Goal: Task Accomplishment & Management: Complete application form

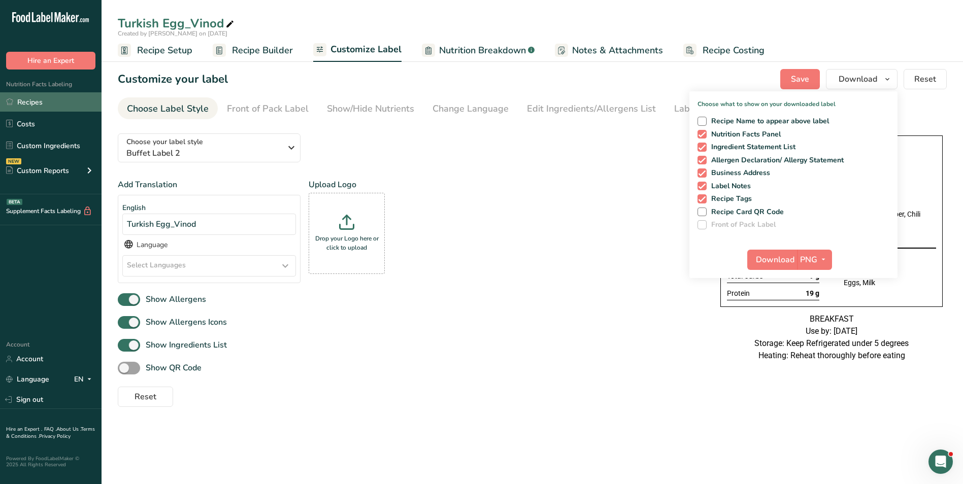
click at [23, 101] on link "Recipes" at bounding box center [51, 101] width 102 height 19
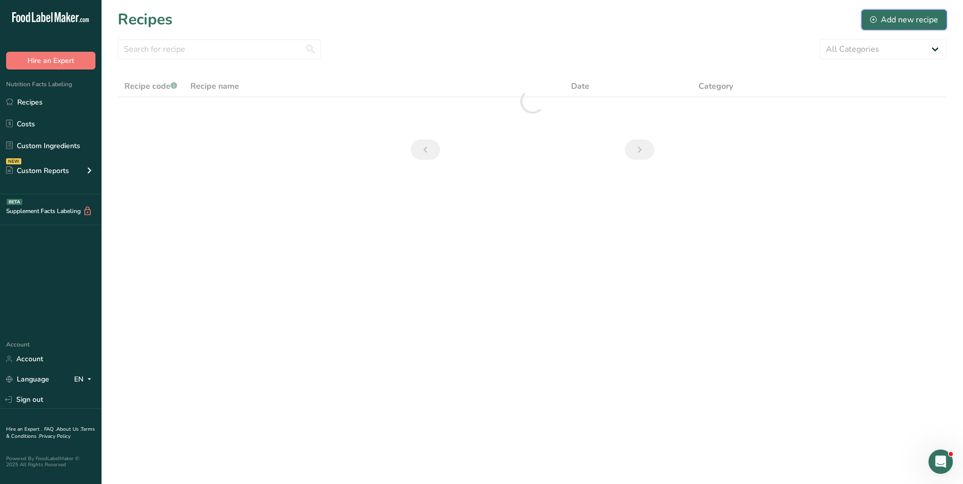
click at [927, 17] on div "Add new recipe" at bounding box center [904, 20] width 68 height 12
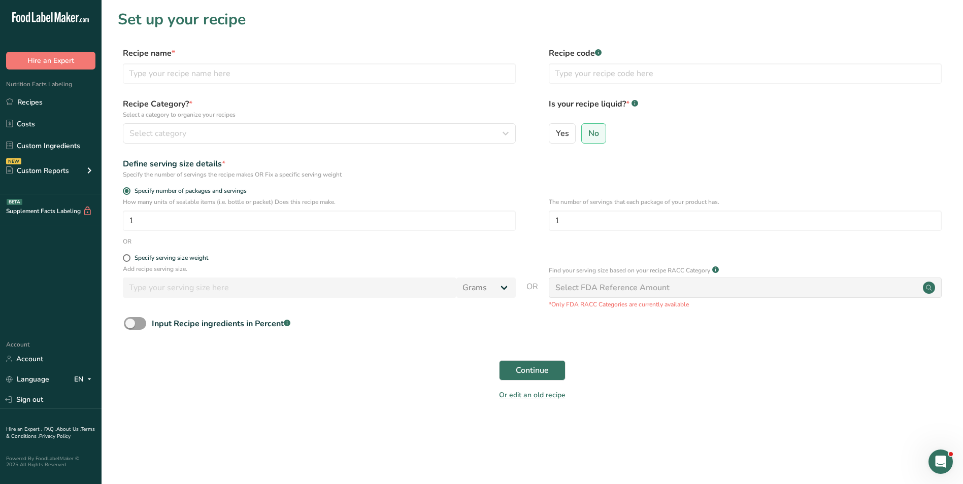
click at [183, 85] on div "Recipe name * Recipe code .a-a{fill:#347362;}.b-a{fill:#fff;}" at bounding box center [532, 68] width 829 height 43
click at [179, 76] on input "text" at bounding box center [319, 73] width 393 height 20
type input "Baked Fish with Veggies"
click at [652, 81] on input "text" at bounding box center [745, 73] width 393 height 20
type input "NUTRI"
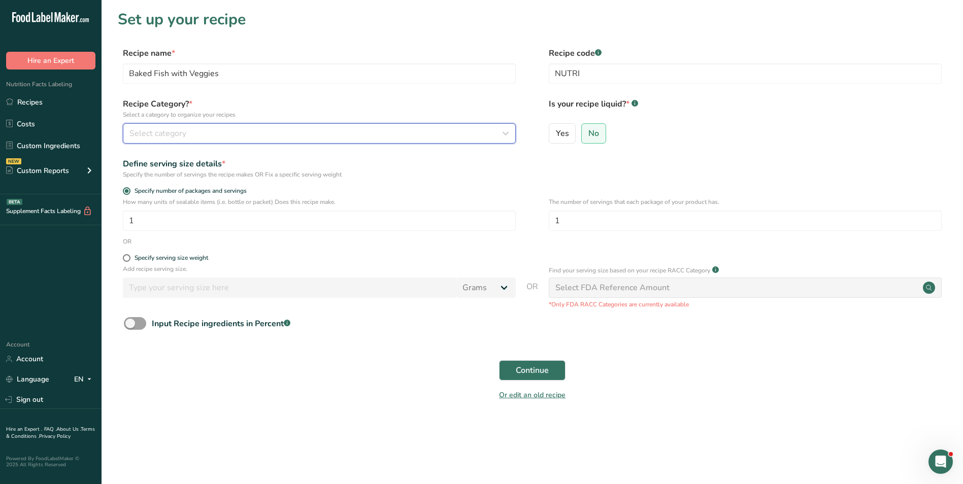
click at [462, 136] on div "Select category" at bounding box center [316, 133] width 374 height 12
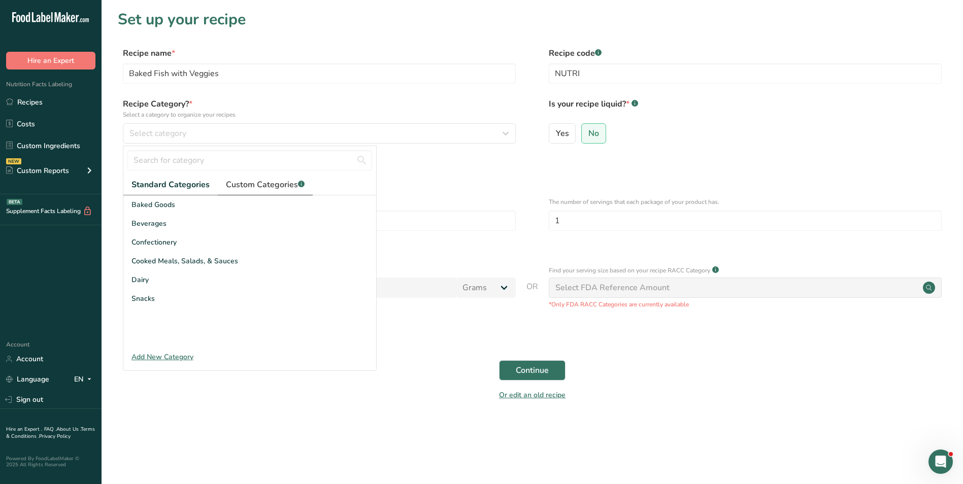
click at [235, 181] on span "Custom Categories .a-a{fill:#347362;}.b-a{fill:#fff;}" at bounding box center [265, 185] width 79 height 12
click at [186, 156] on input "text" at bounding box center [249, 160] width 245 height 20
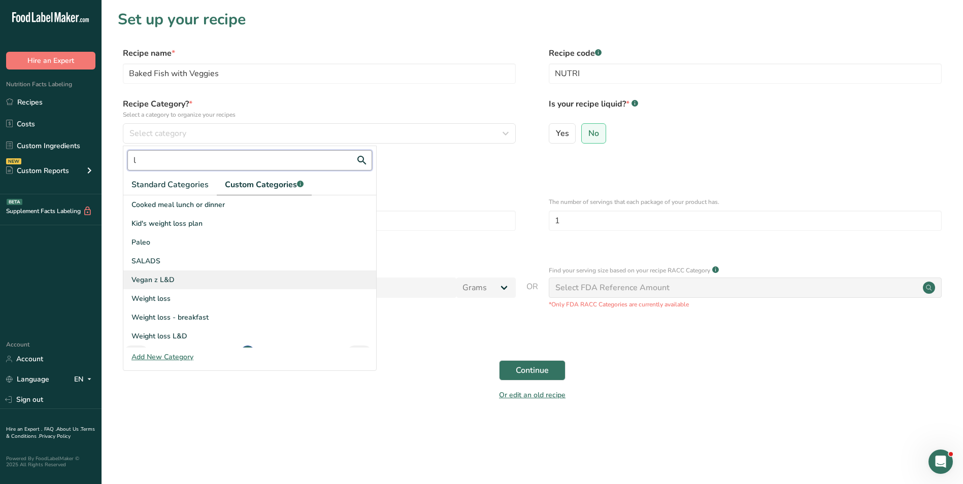
scroll to position [17, 0]
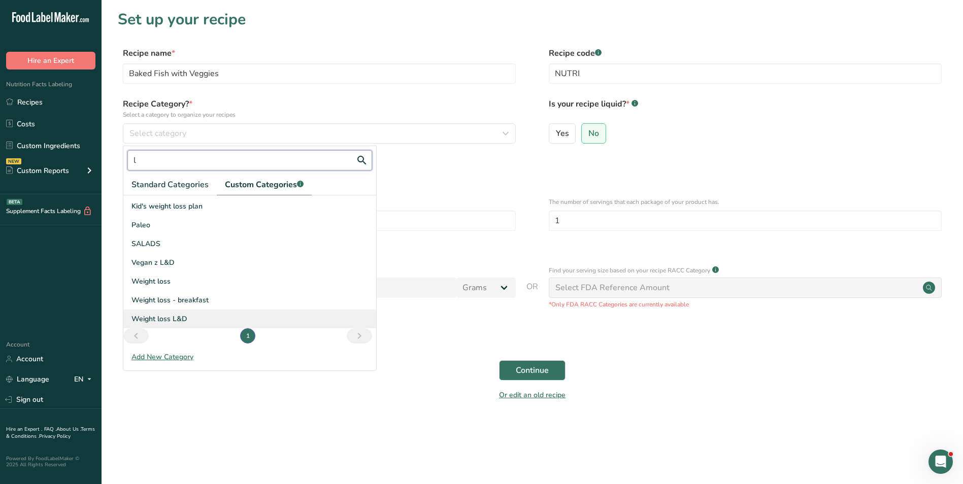
type input "l"
click at [202, 314] on div "Weight loss L&D" at bounding box center [249, 319] width 253 height 19
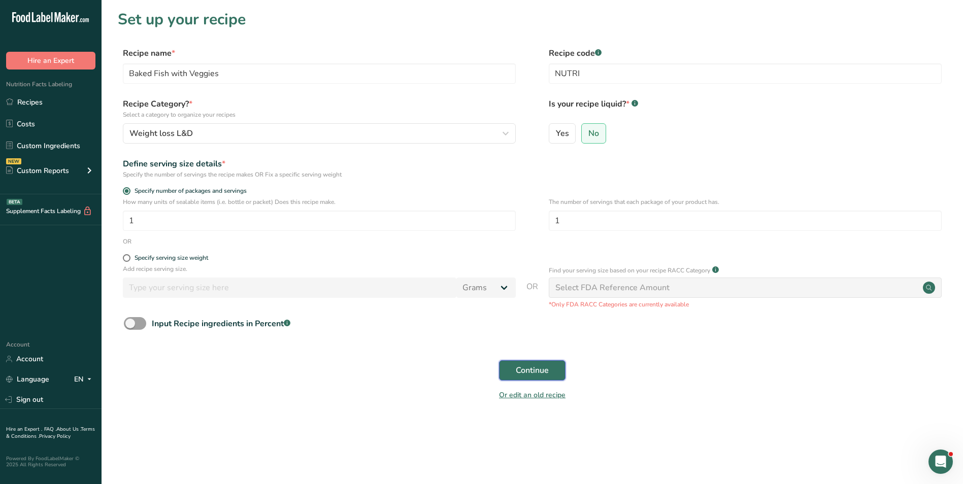
click at [504, 370] on button "Continue" at bounding box center [532, 370] width 66 height 20
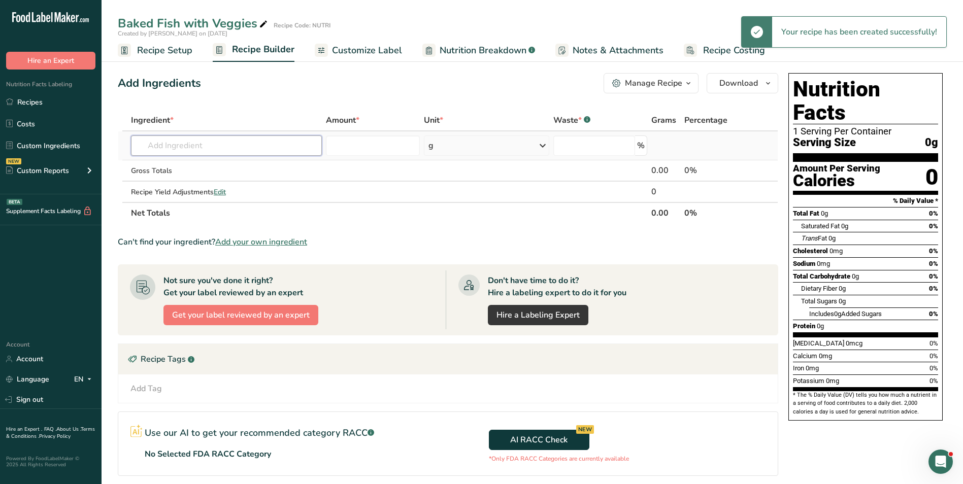
click at [188, 148] on input "text" at bounding box center [226, 146] width 191 height 20
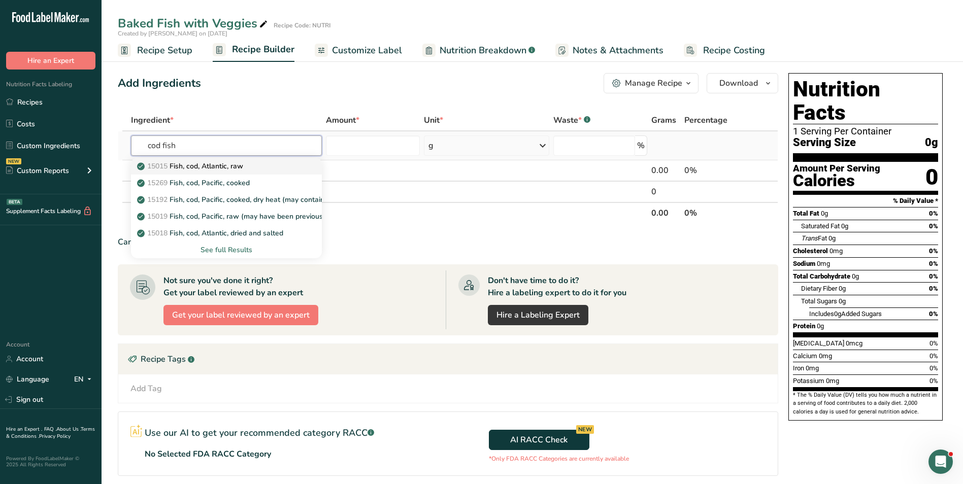
type input "cod fish"
click at [226, 161] on p "15015 Fish, cod, Atlantic, raw" at bounding box center [191, 166] width 104 height 11
type input "Fish, cod, Atlantic, raw"
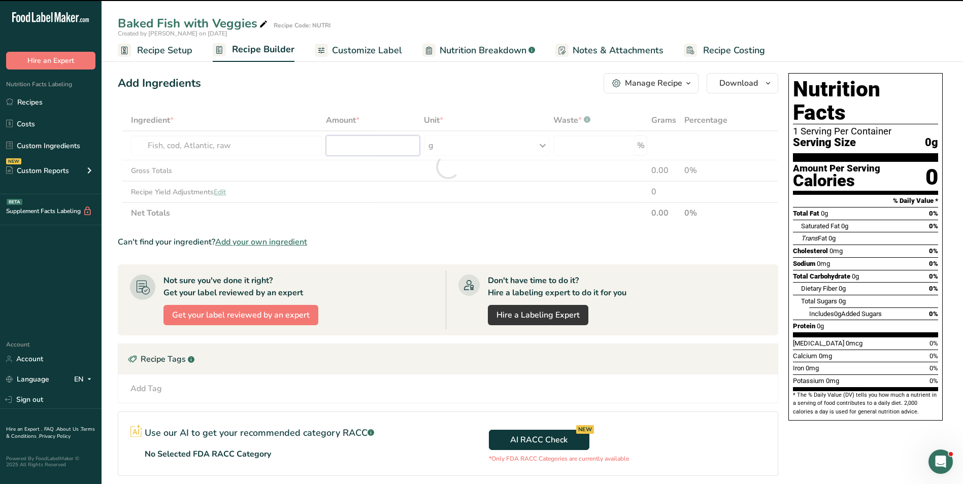
type input "0"
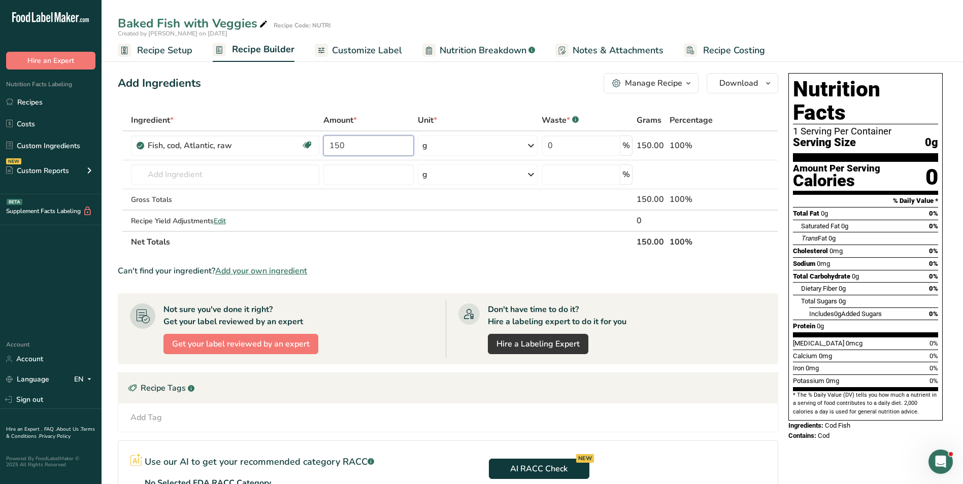
type input "150"
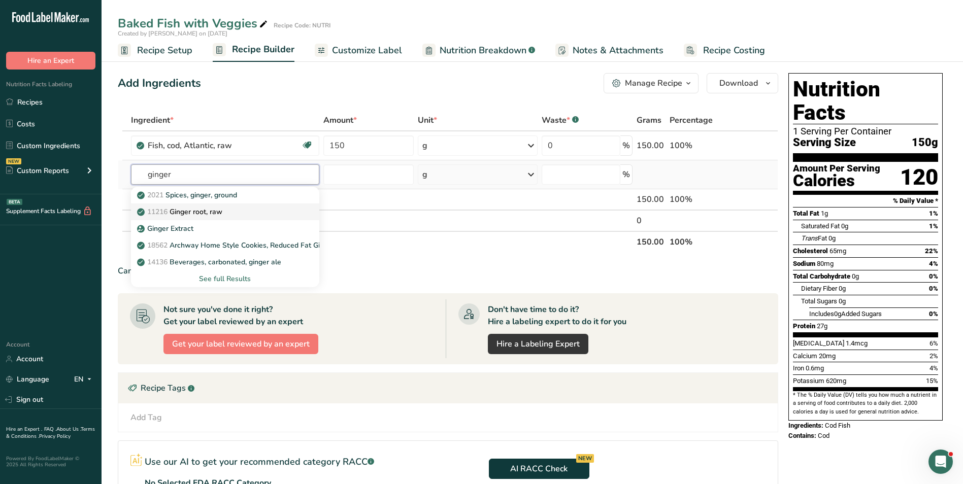
type input "ginger"
click at [222, 207] on p "11216 [PERSON_NAME], raw" at bounding box center [180, 212] width 83 height 11
type input "Ginger root, raw"
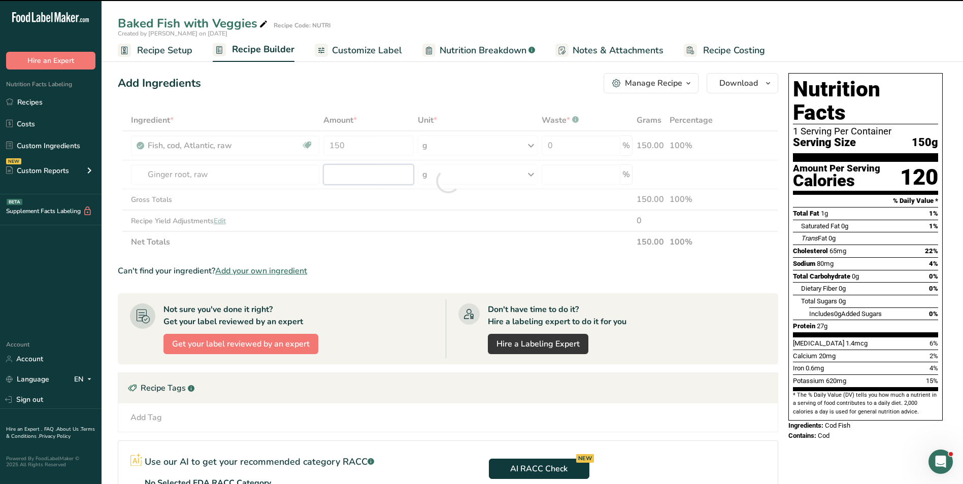
type input "0"
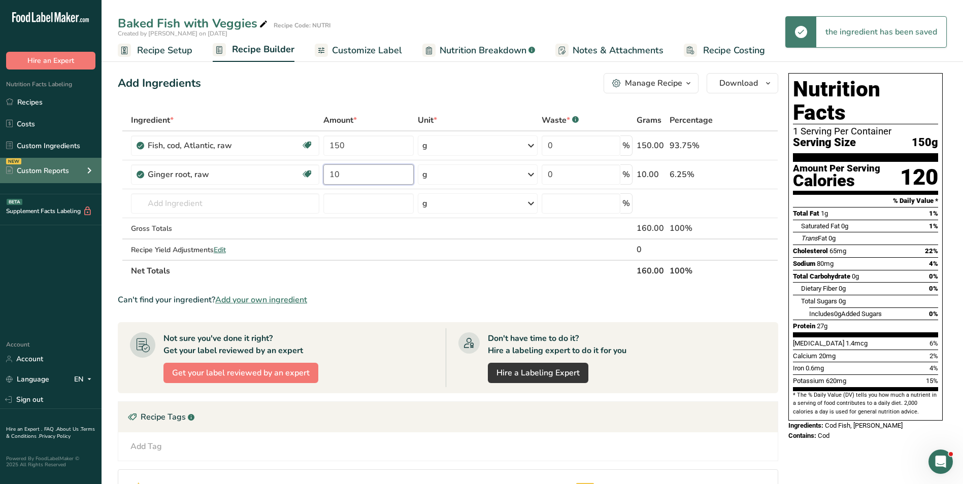
type input "10"
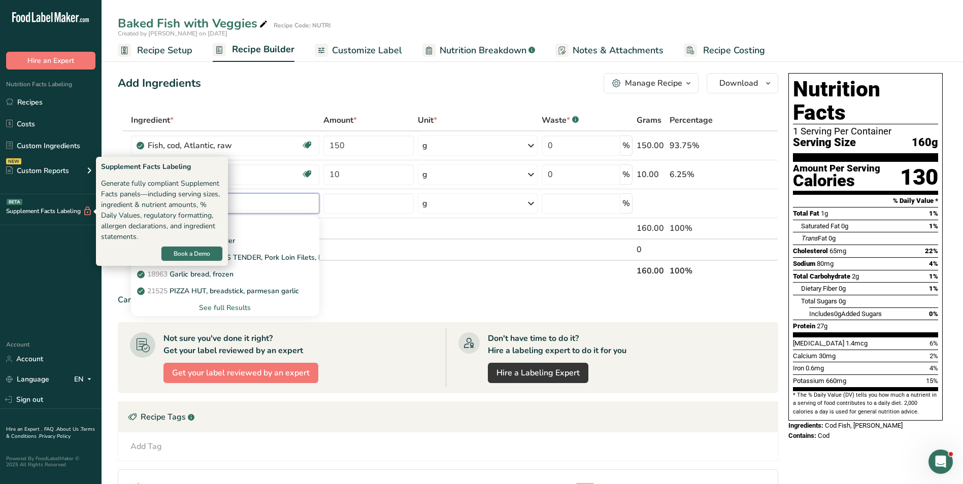
type input "garlic"
click at [219, 222] on div "Generate fully compliant Supplement Facts panels—including serving sizes, ingre…" at bounding box center [162, 210] width 122 height 64
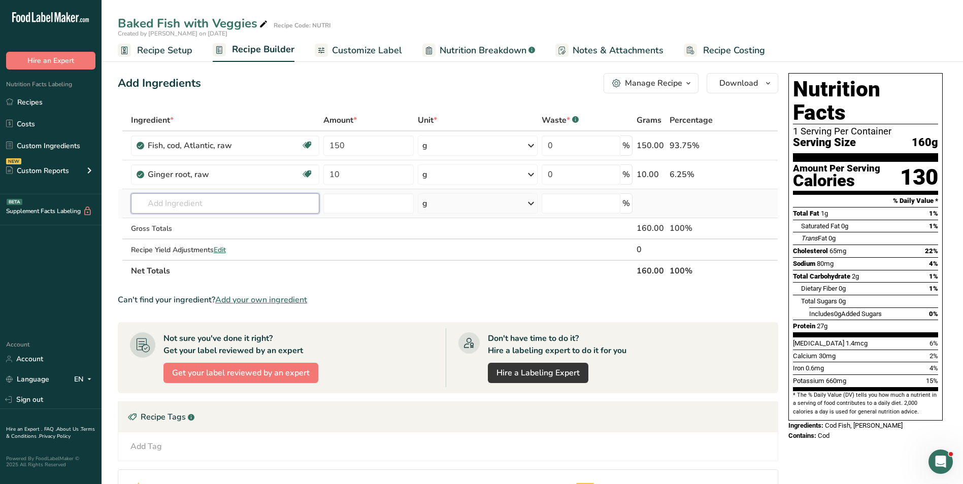
click at [237, 207] on input "text" at bounding box center [225, 203] width 188 height 20
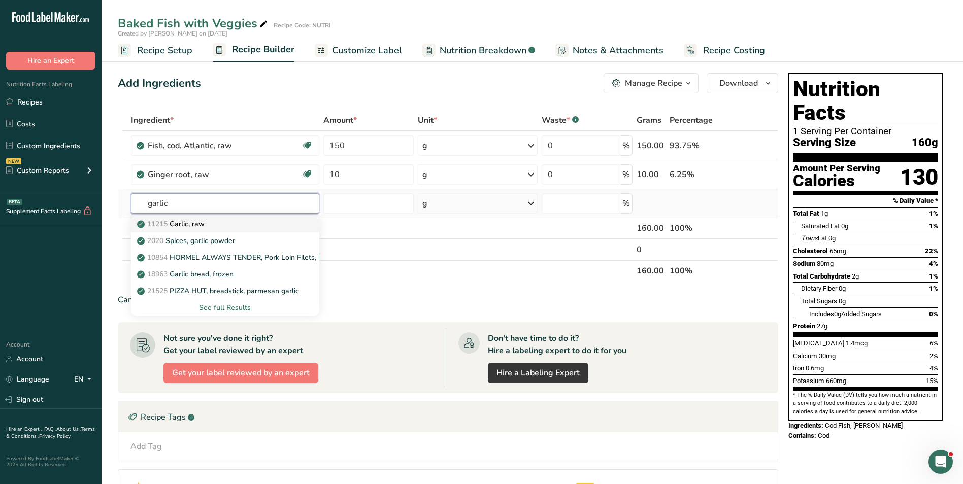
type input "garlic"
click at [200, 217] on link "11215 Garlic, raw" at bounding box center [225, 224] width 188 height 17
type input "Garlic, raw"
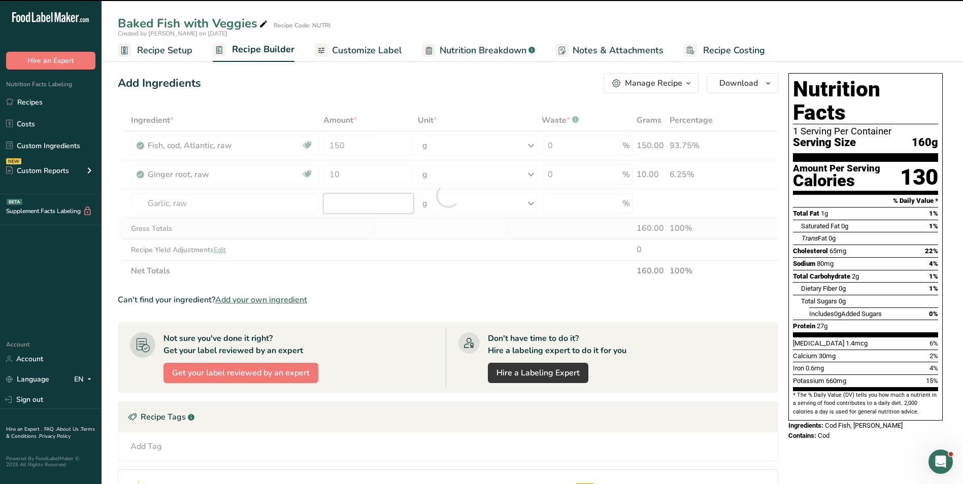
type input "0"
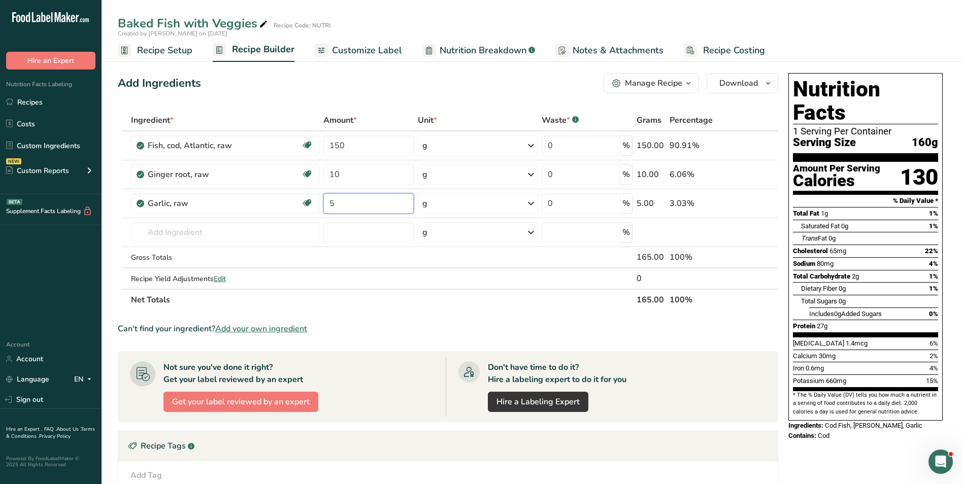
type input "5"
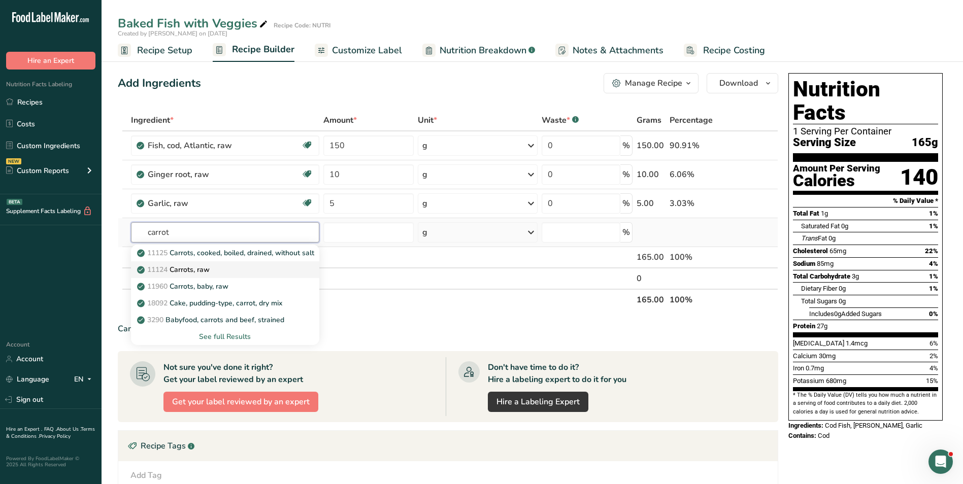
type input "carrot"
click at [175, 271] on p "11124 [GEOGRAPHIC_DATA], raw" at bounding box center [174, 269] width 71 height 11
type input "Carrots, raw"
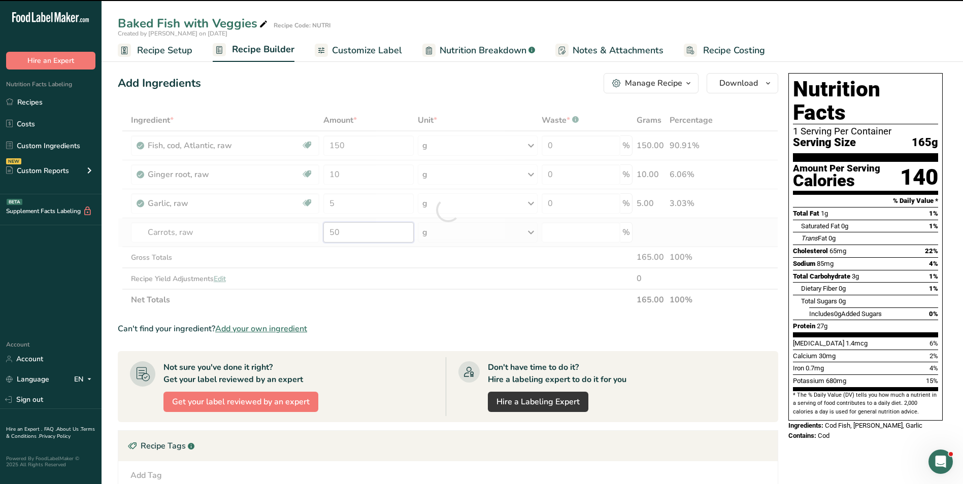
type input "0"
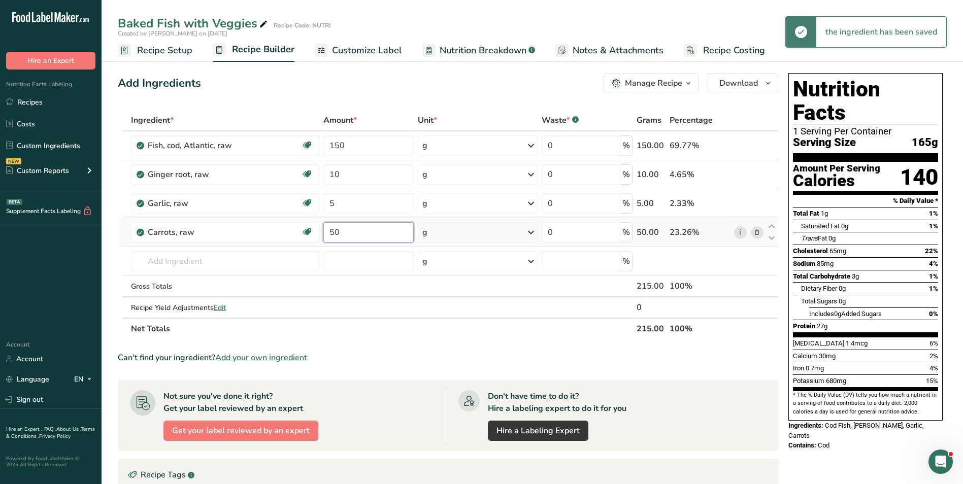
type input "50"
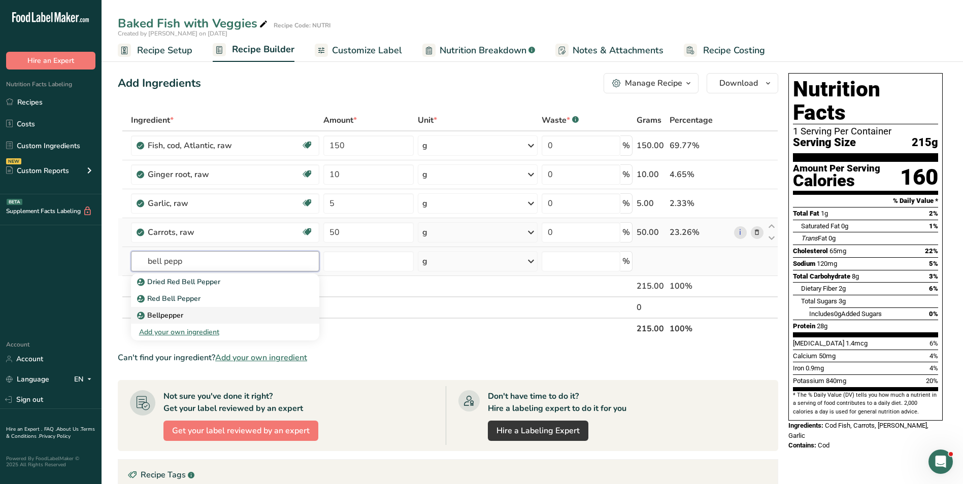
type input "bell pepp"
click at [182, 309] on link "Bellpepper" at bounding box center [225, 315] width 188 height 17
type input "Bellpepper"
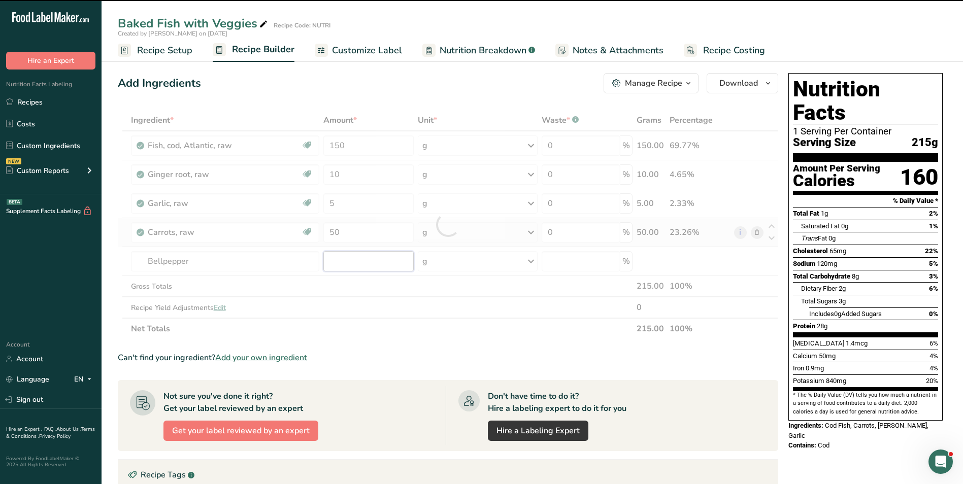
type input "0"
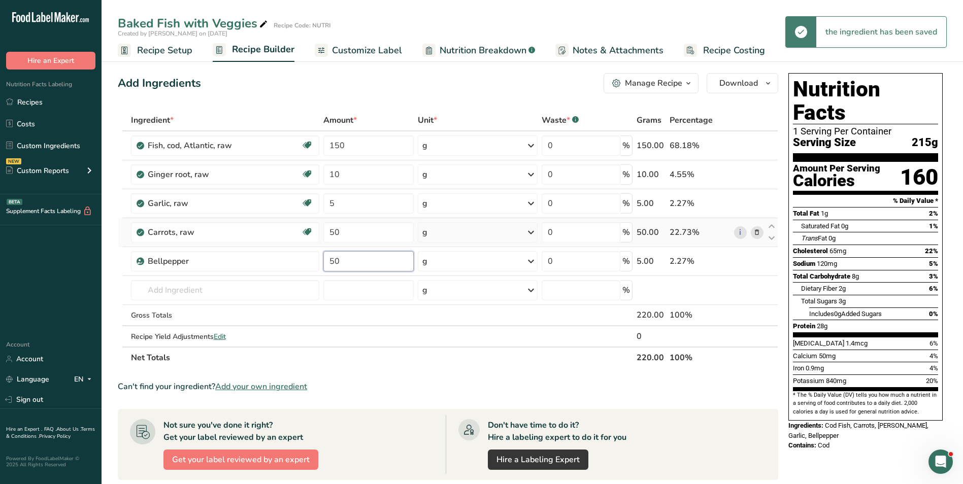
type input "50"
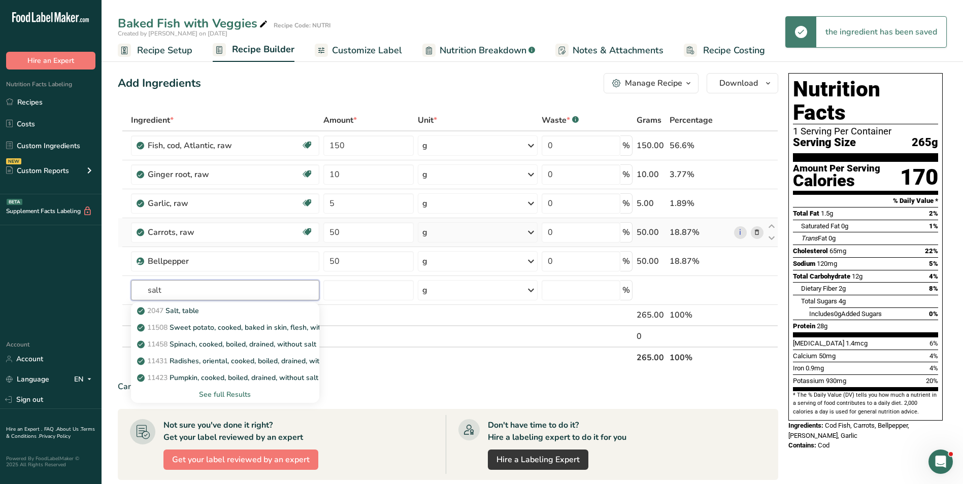
type input "salt"
click at [180, 309] on p "2047 Salt, table" at bounding box center [169, 311] width 60 height 11
type input "Salt, table"
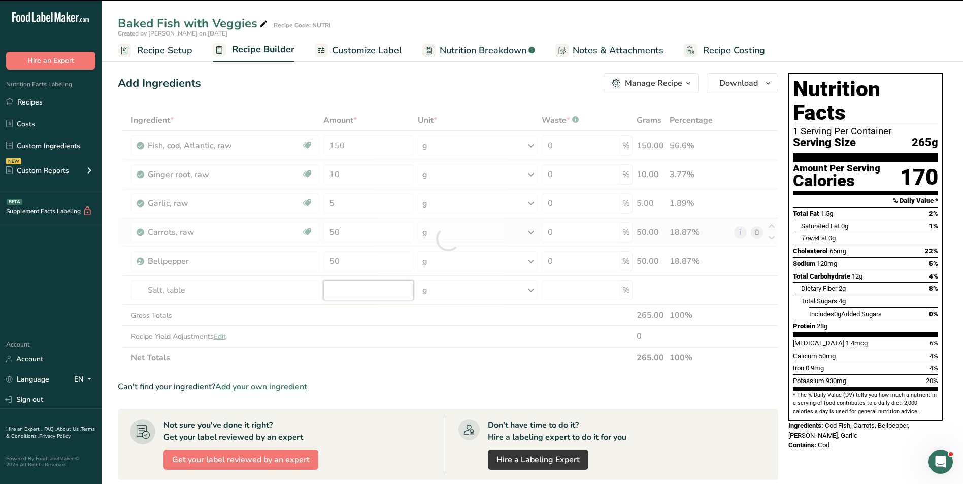
type input "0"
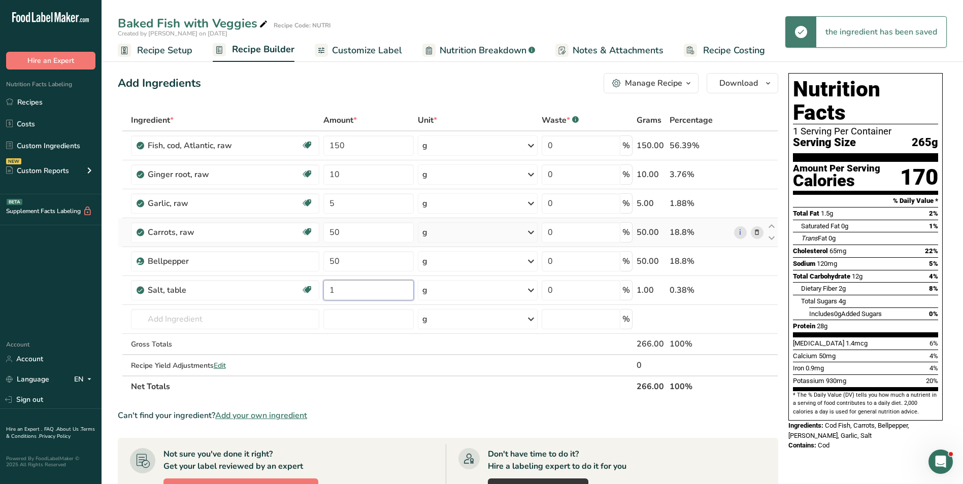
type input "1"
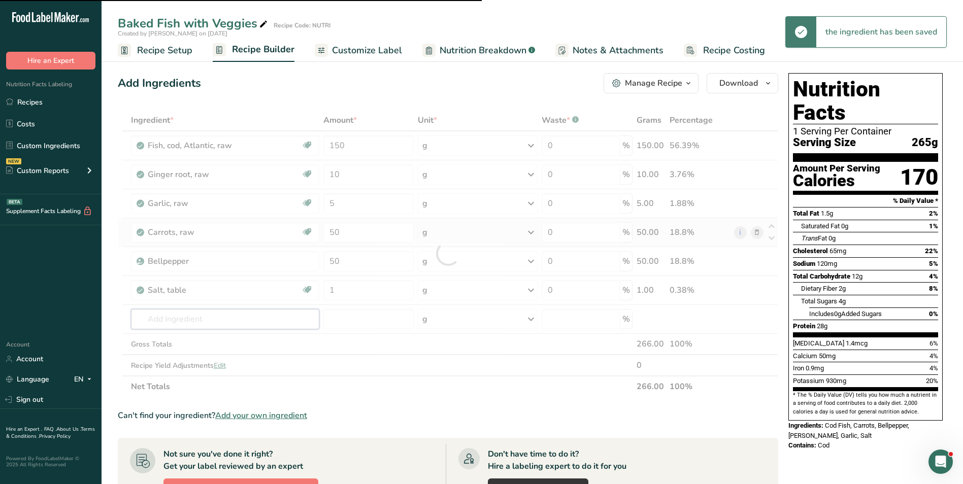
type input "p"
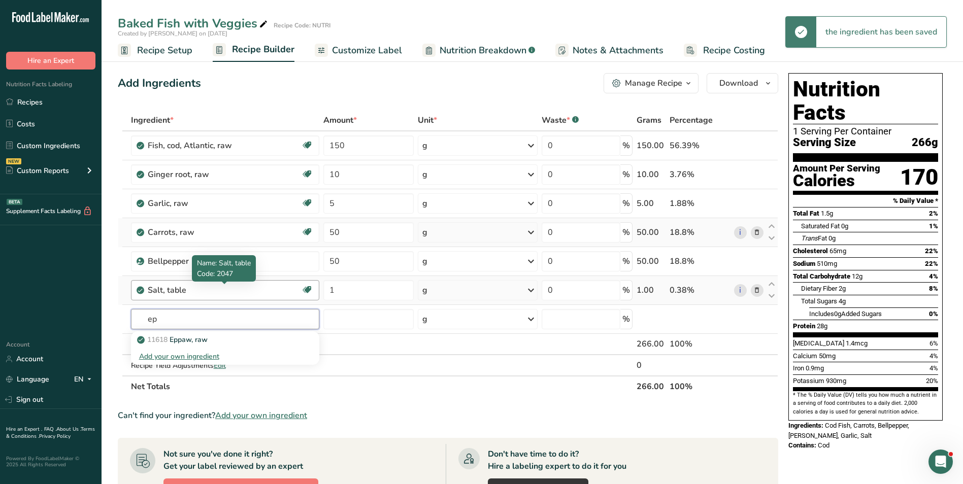
type input "e"
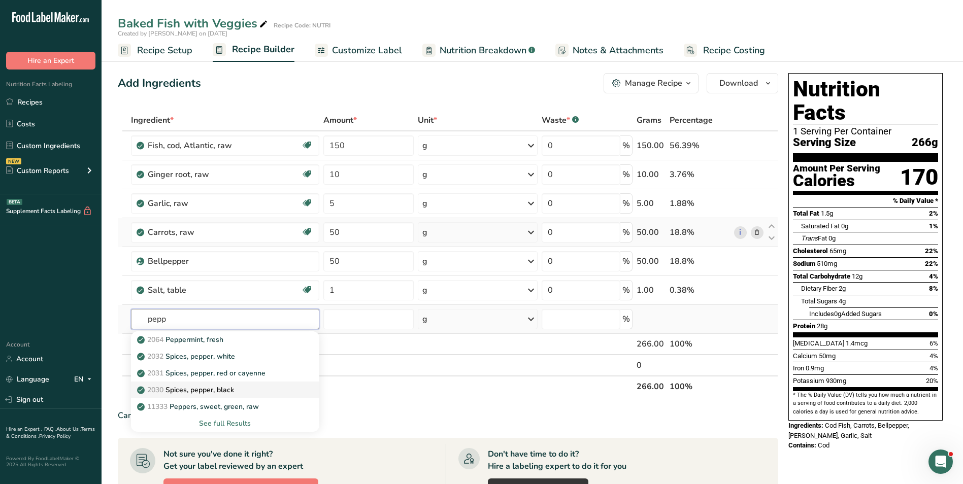
type input "pepp"
click at [214, 390] on p "2030 Spices, pepper, black" at bounding box center [186, 390] width 95 height 11
type input "Spices, pepper, black"
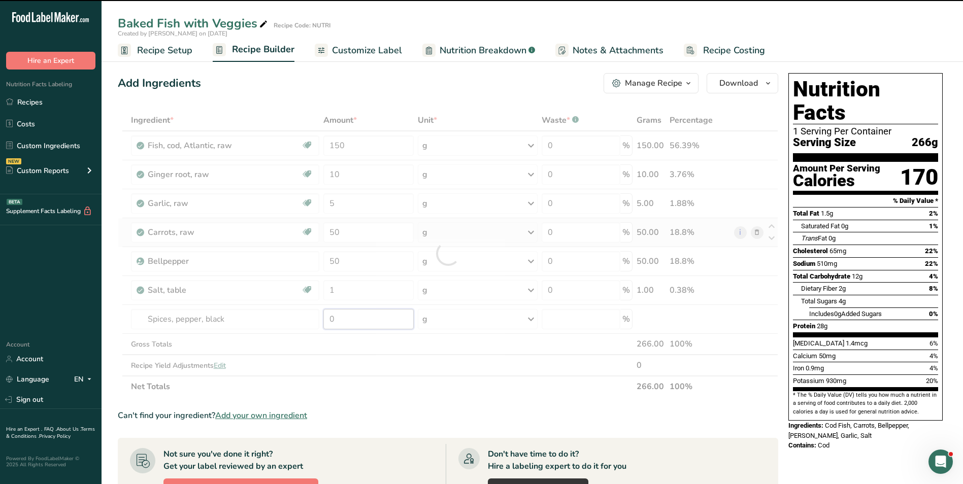
type input "1"
type input "0"
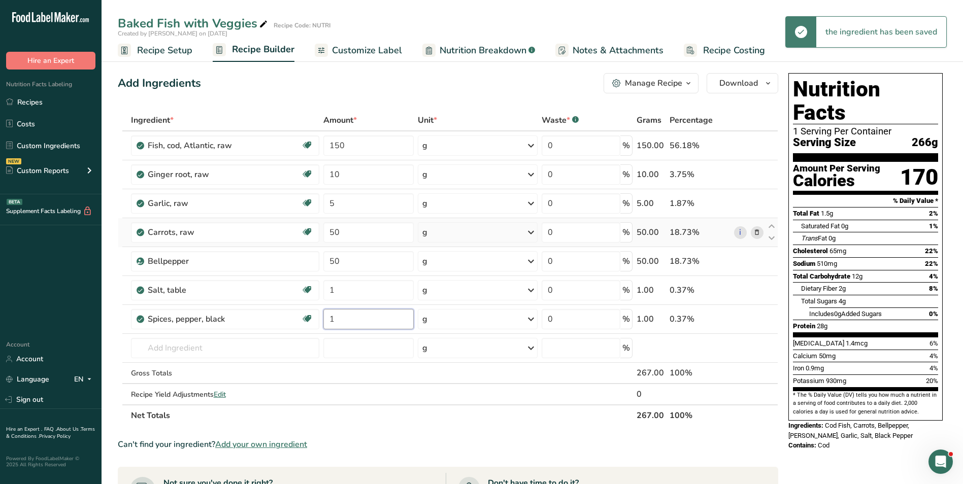
type input "1"
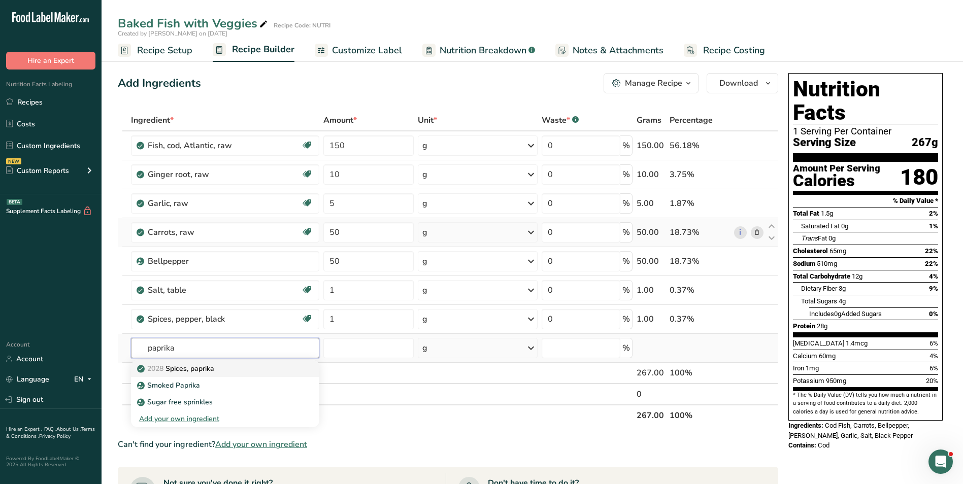
type input "paprika"
click at [194, 368] on p "2028 Spices, paprika" at bounding box center [176, 368] width 75 height 11
type input "Spices, paprika"
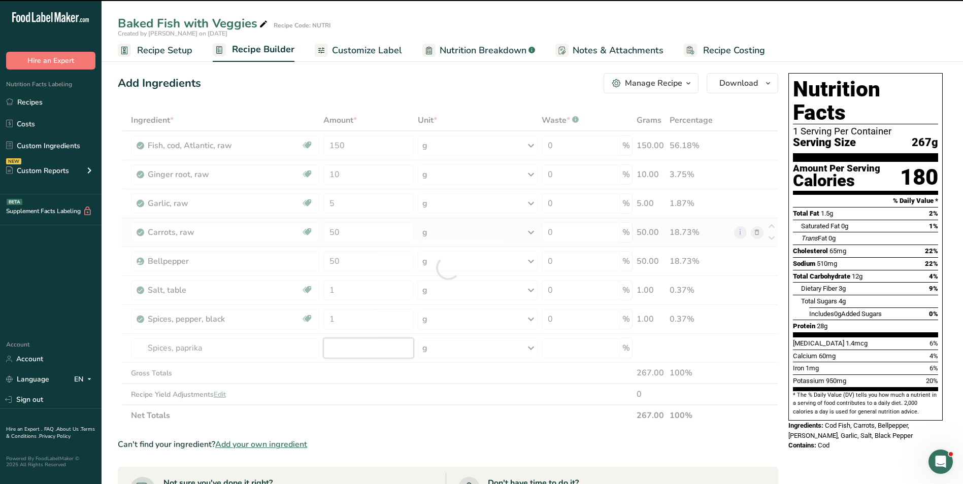
click at [326, 351] on input "number" at bounding box center [368, 348] width 90 height 20
type input "0"
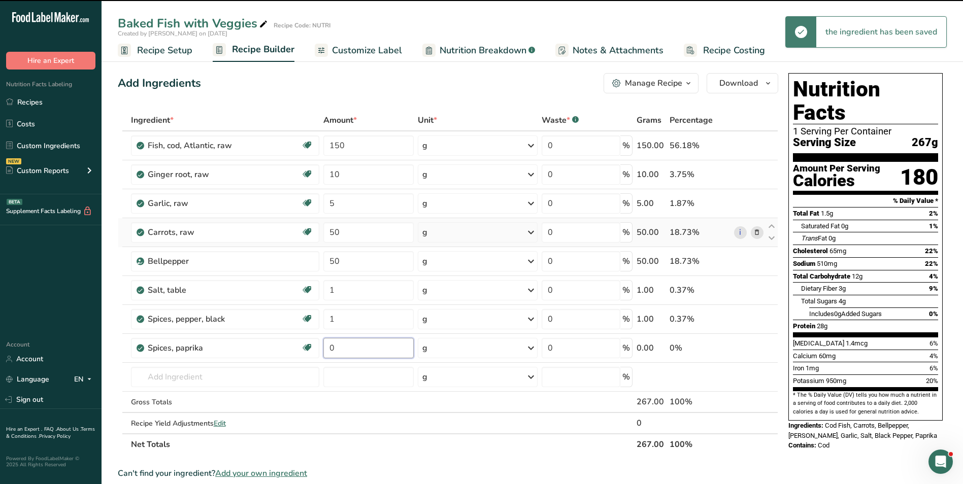
click at [326, 351] on input "0" at bounding box center [368, 348] width 90 height 20
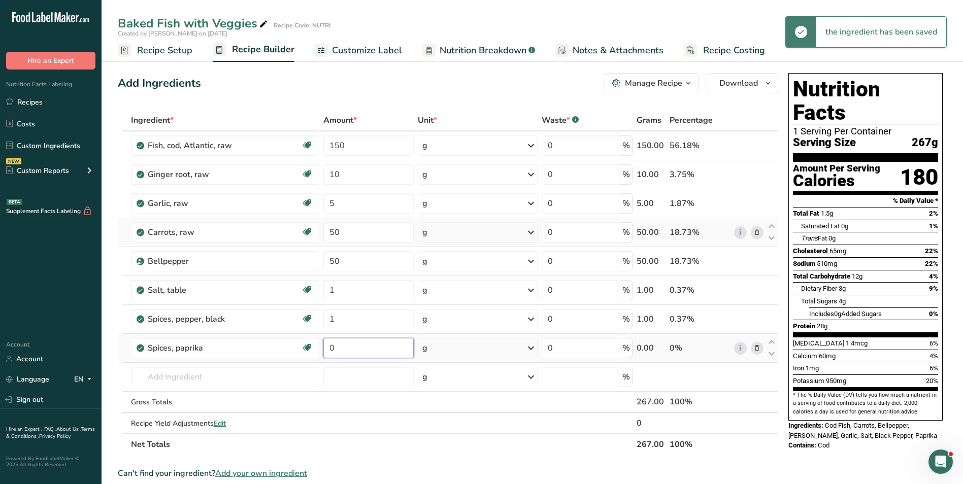
click at [326, 350] on input "0" at bounding box center [368, 348] width 90 height 20
type input "3"
click at [331, 232] on input "50" at bounding box center [368, 232] width 90 height 20
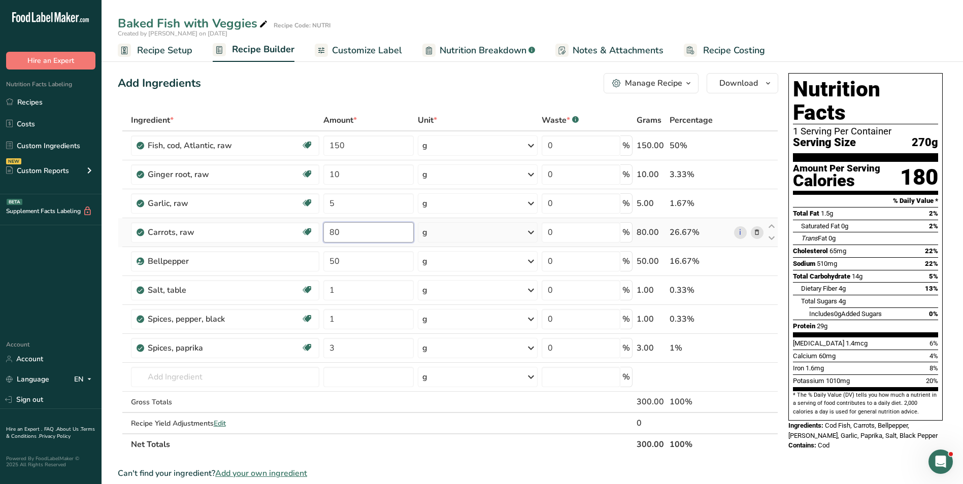
type input "80"
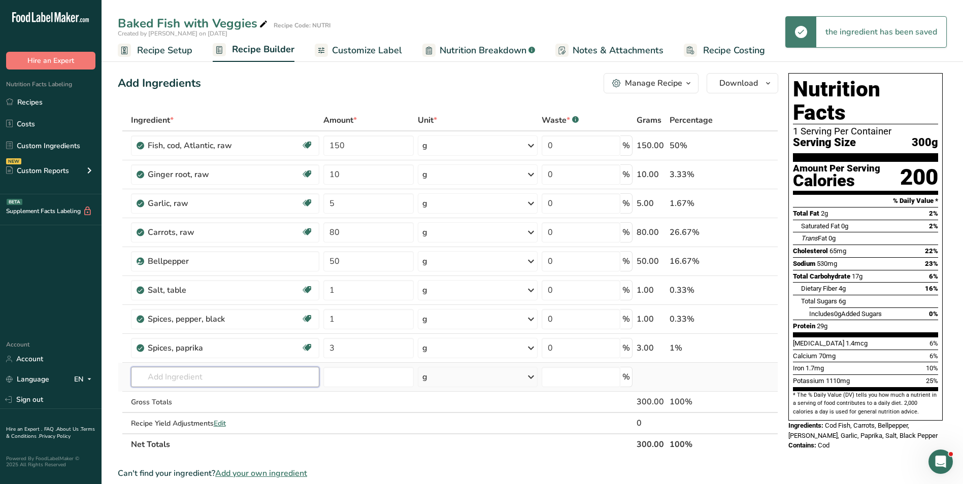
click at [169, 378] on input "text" at bounding box center [225, 377] width 188 height 20
type input "i"
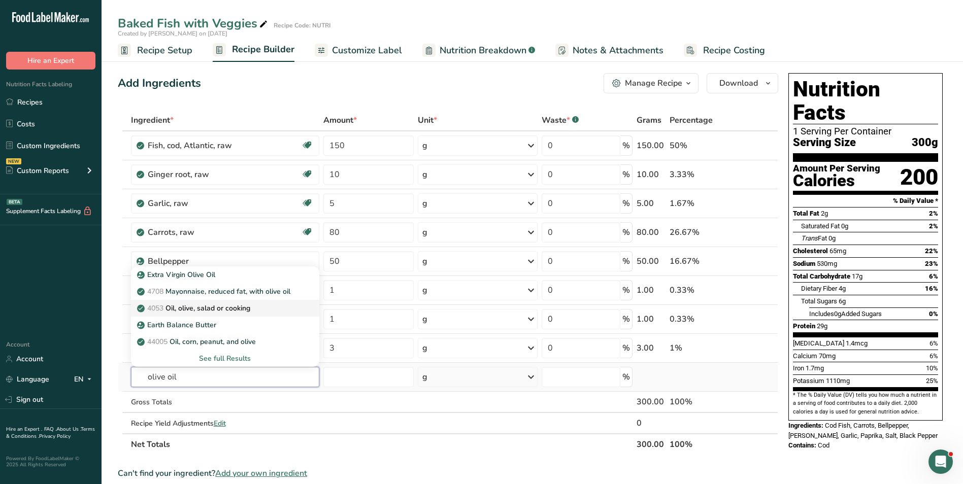
type input "olive oil"
click at [206, 305] on p "4053 Oil, olive, salad or cooking" at bounding box center [194, 308] width 111 height 11
type input "Oil, olive, salad or cooking"
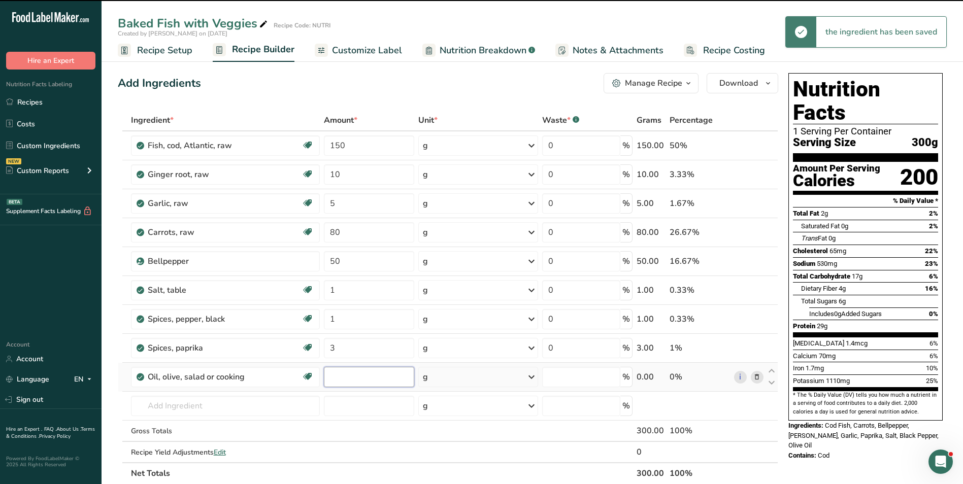
type input "0"
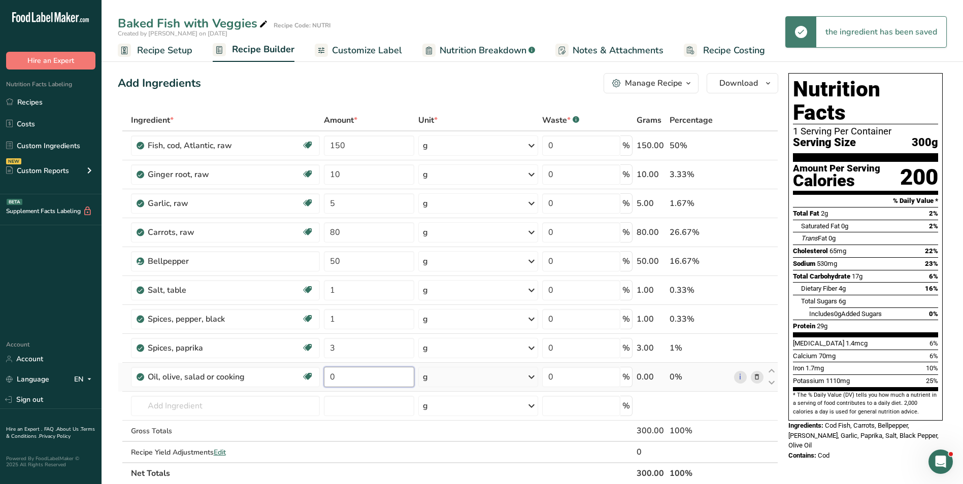
click at [332, 377] on input "0" at bounding box center [369, 377] width 90 height 20
type input "5"
click at [360, 46] on span "Customize Label" at bounding box center [367, 51] width 70 height 14
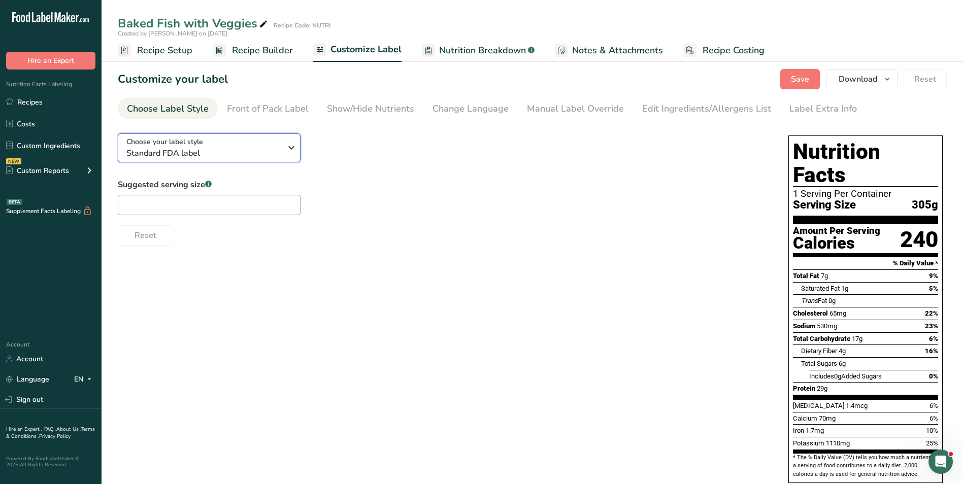
click at [285, 141] on icon "button" at bounding box center [291, 148] width 12 height 18
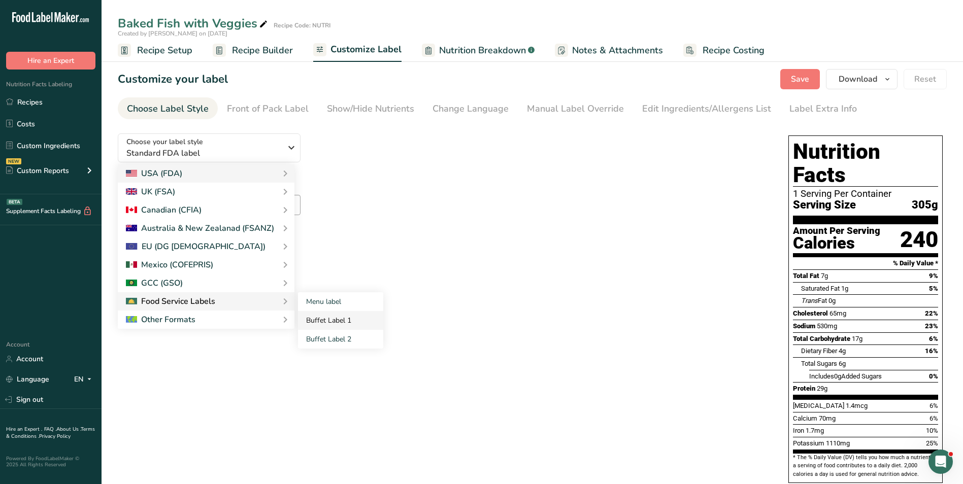
drag, startPoint x: 348, startPoint y: 332, endPoint x: 340, endPoint y: 325, distance: 10.8
click at [347, 332] on link "Buffet Label 2" at bounding box center [340, 339] width 85 height 19
checkbox input "false"
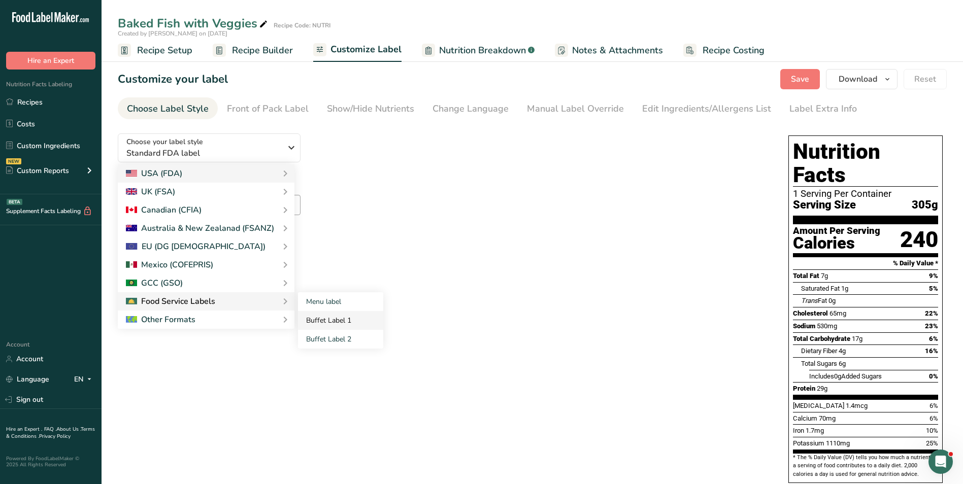
checkbox input "false"
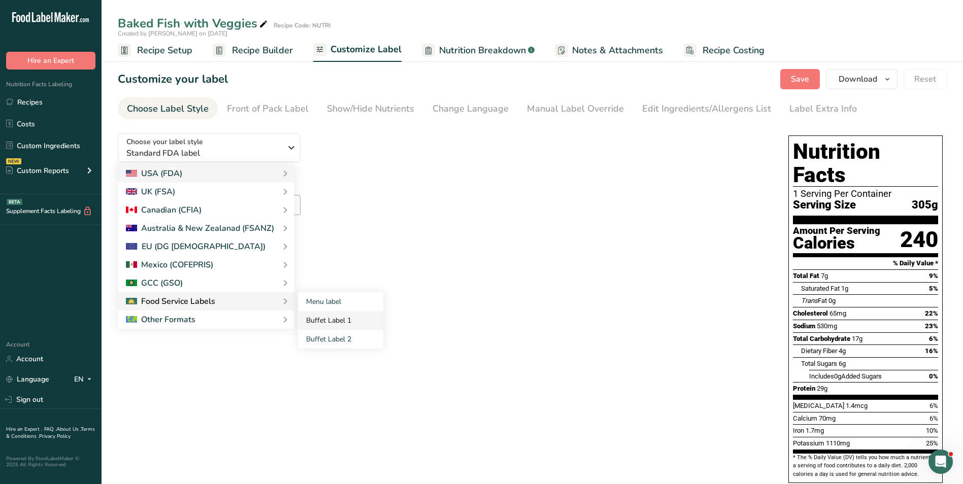
checkbox input "false"
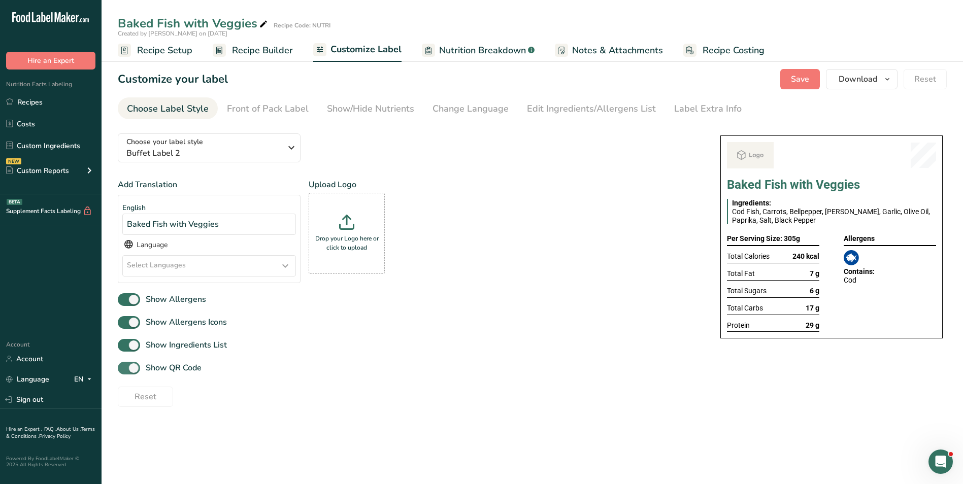
click at [192, 365] on span "Show QR Code" at bounding box center [170, 368] width 61 height 12
click at [124, 365] on input "Show QR Code" at bounding box center [121, 368] width 7 height 7
checkbox input "false"
click at [388, 108] on div "Show/Hide Nutrients" at bounding box center [370, 109] width 87 height 14
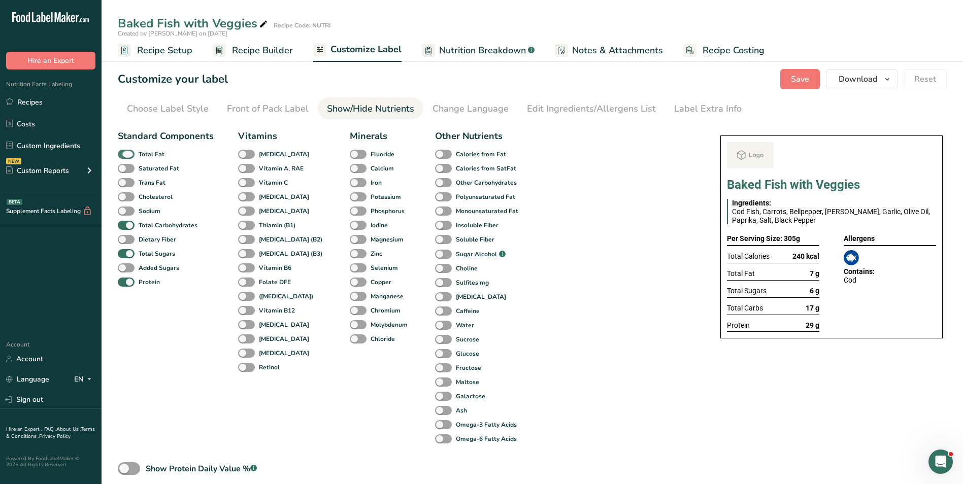
click at [144, 152] on b "Total Fat" at bounding box center [152, 154] width 26 height 9
click at [124, 152] on input "Total Fat" at bounding box center [121, 154] width 7 height 7
checkbox input "false"
click at [147, 249] on b "Total Sugars" at bounding box center [157, 253] width 37 height 9
click at [124, 250] on input "Total Sugars" at bounding box center [121, 253] width 7 height 7
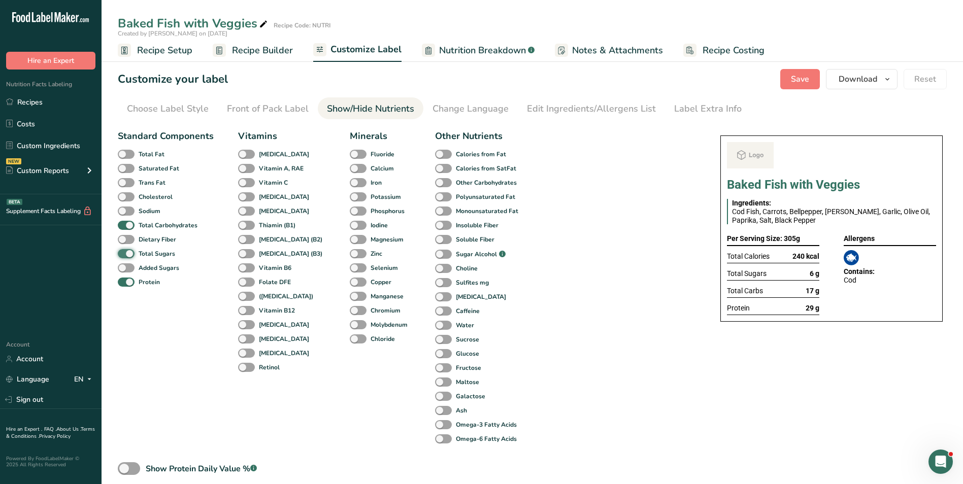
checkbox input "false"
click at [712, 117] on link "Label Extra Info" at bounding box center [708, 108] width 68 height 23
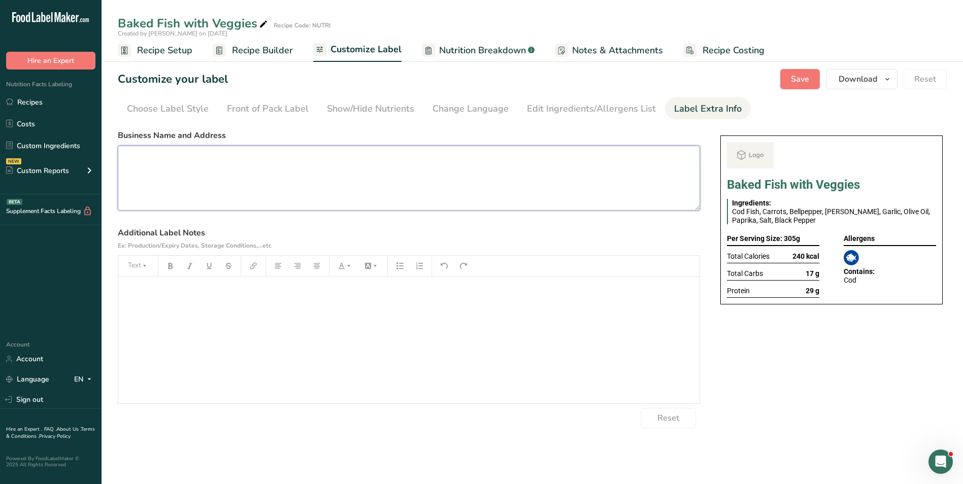
click at [147, 189] on textarea at bounding box center [409, 178] width 582 height 65
paste textarea "BREAKFAST Use by: [DATE] Storage: Keep Refrigerated under 5 degrees Heating: Re…"
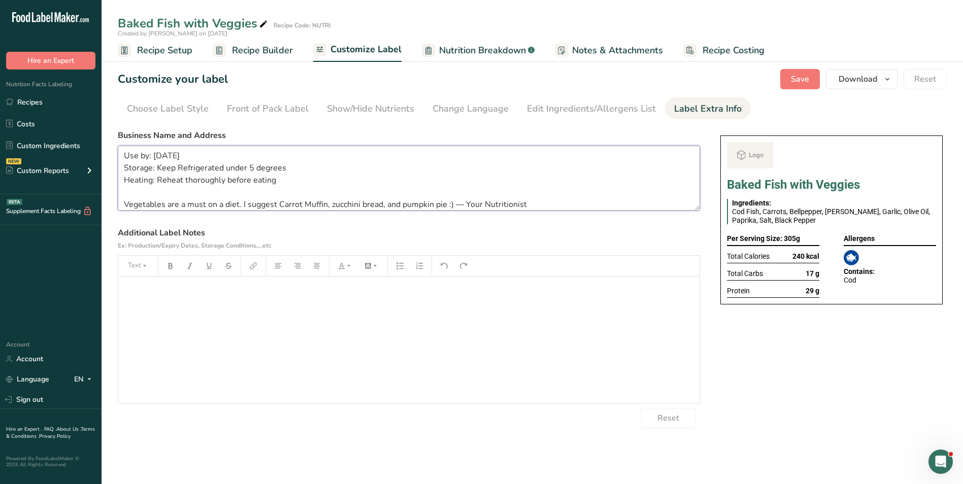
click at [161, 156] on textarea "BREAKFAST Use by: [DATE] Storage: Keep Refrigerated under 5 degrees Heating: Re…" at bounding box center [409, 178] width 582 height 65
click at [185, 203] on textarea "BREAKFAST Use by: [DATE] Storage: Keep Refrigerated under 5 degrees Heating: Re…" at bounding box center [409, 178] width 582 height 65
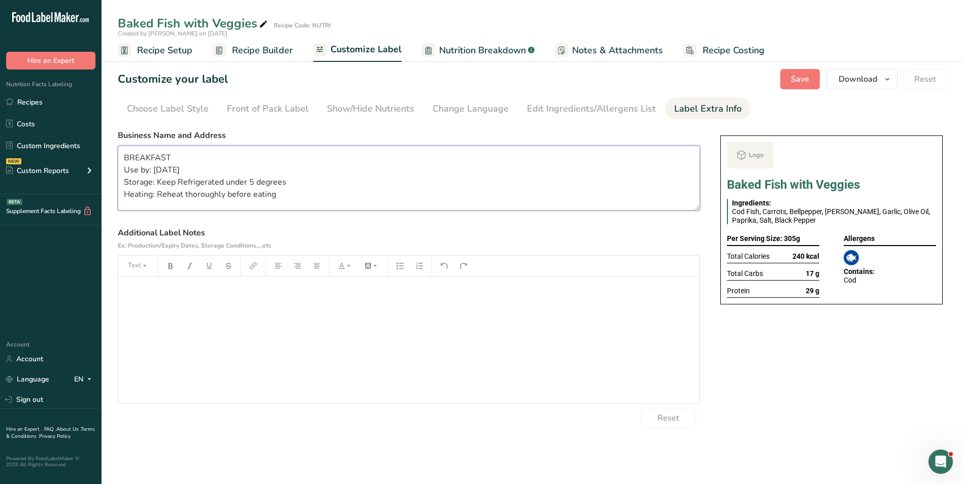
scroll to position [0, 0]
click at [151, 156] on textarea "BREAKFAST Use by: [DATE] Storage: Keep Refrigerated under 5 degrees Heating: Re…" at bounding box center [409, 178] width 582 height 65
click at [787, 75] on button "Save" at bounding box center [800, 79] width 40 height 20
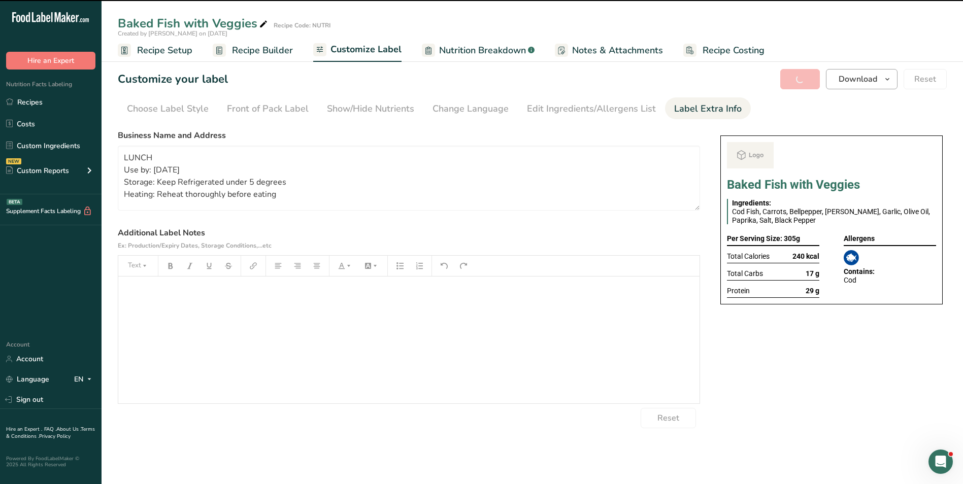
type textarea "LUNCH Use by: [DATE] Storage: Keep Refrigerated under 5 degrees Heating: Reheat…"
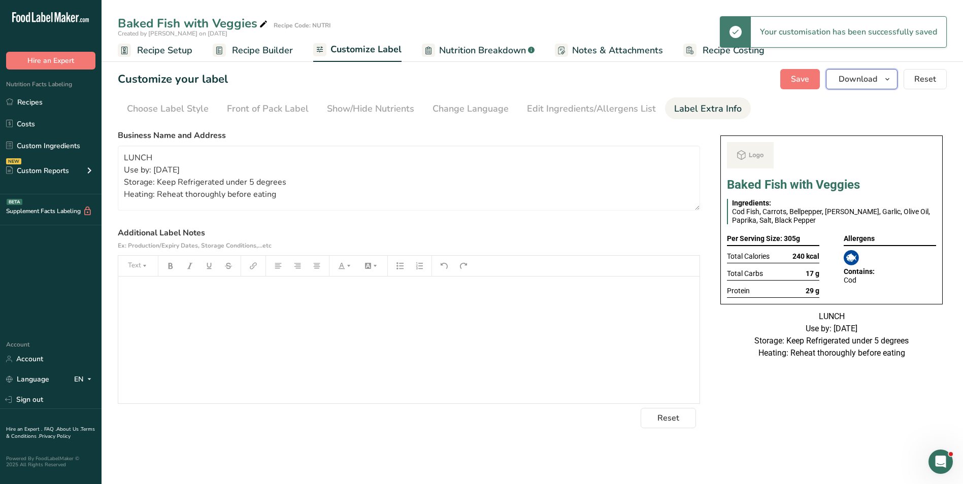
click at [860, 82] on span "Download" at bounding box center [858, 79] width 39 height 12
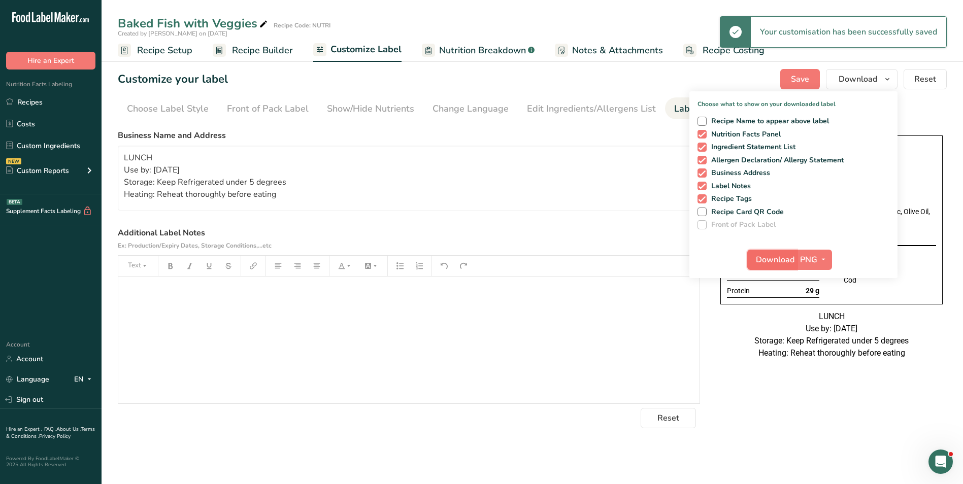
click at [789, 256] on span "Download" at bounding box center [775, 260] width 39 height 12
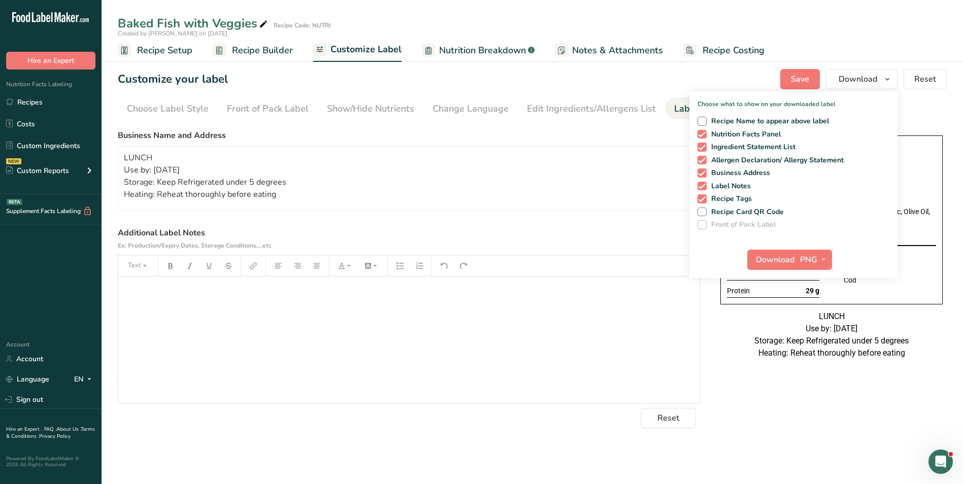
click at [855, 29] on div "Created by [PERSON_NAME] on [DATE]" at bounding box center [532, 33] width 861 height 9
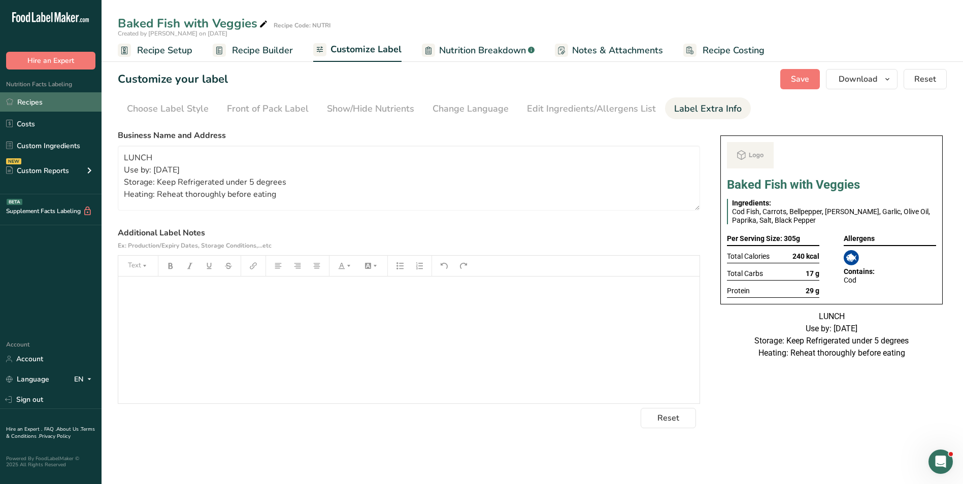
click at [31, 102] on link "Recipes" at bounding box center [51, 101] width 102 height 19
